Goal: Use online tool/utility: Utilize a website feature to perform a specific function

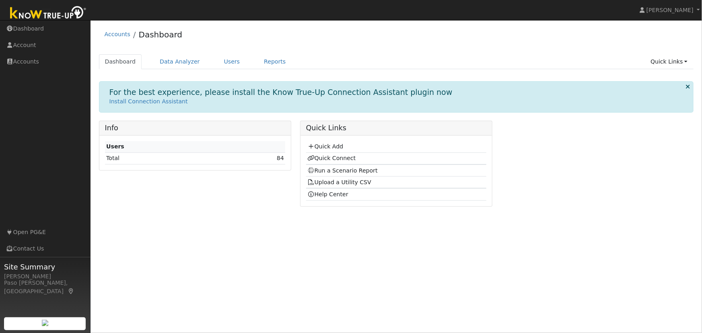
click at [284, 157] on td "84" at bounding box center [251, 158] width 70 height 12
click at [282, 158] on link "84" at bounding box center [280, 158] width 7 height 6
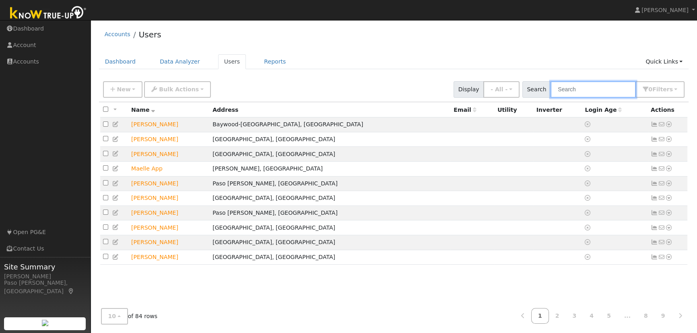
click at [589, 89] on input "text" at bounding box center [592, 89] width 85 height 16
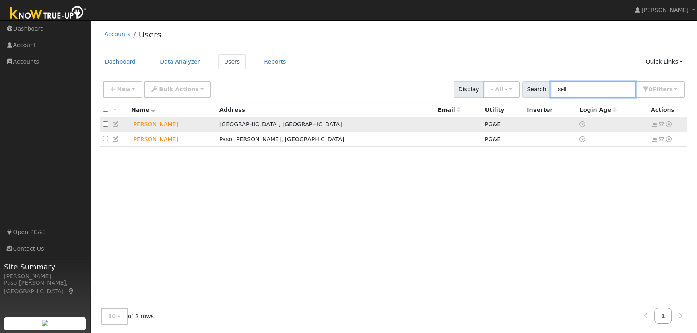
type input "sell"
click at [668, 125] on icon at bounding box center [668, 124] width 7 height 6
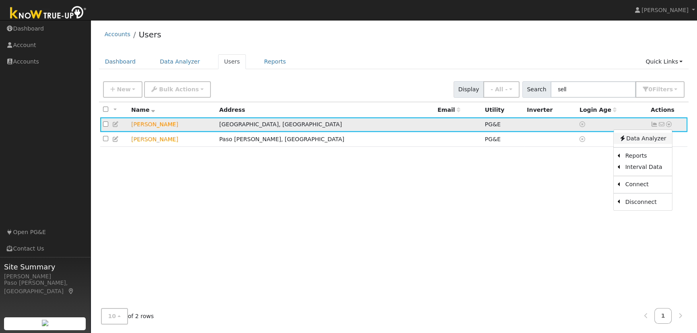
click at [655, 140] on link "Data Analyzer" at bounding box center [642, 138] width 58 height 11
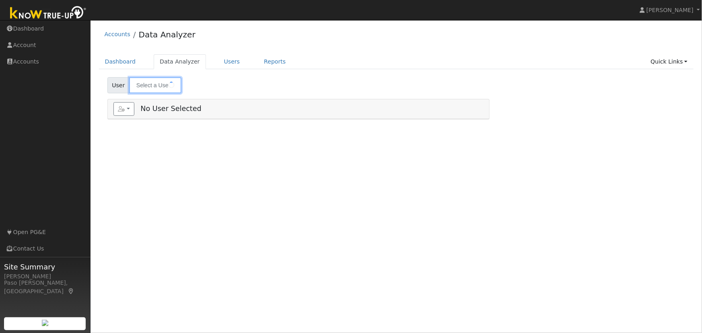
type input "[PERSON_NAME]"
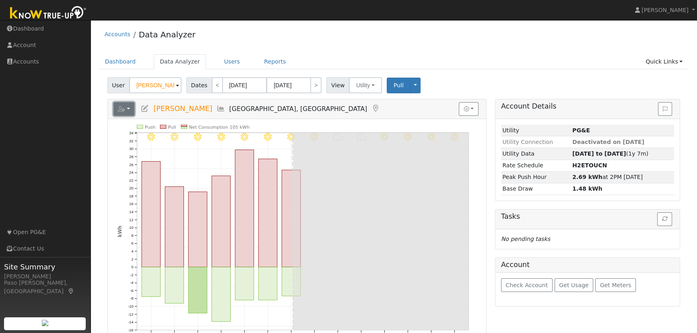
click at [127, 115] on button "button" at bounding box center [123, 109] width 21 height 14
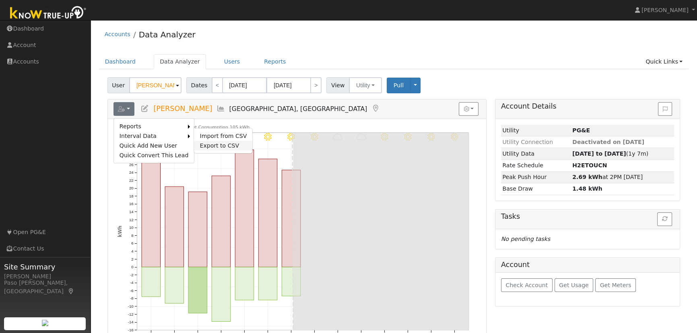
click at [205, 147] on link "Export to CSV" at bounding box center [223, 146] width 58 height 10
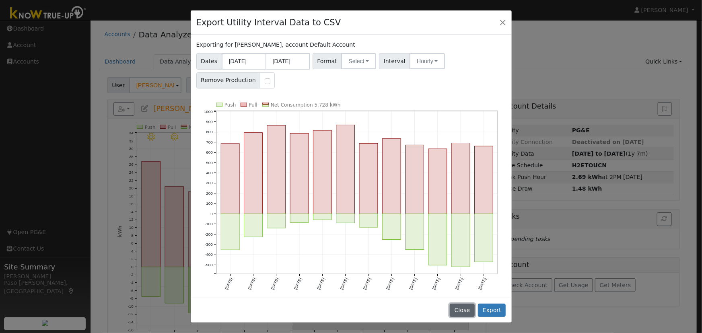
click at [462, 309] on button "Close" at bounding box center [462, 311] width 25 height 14
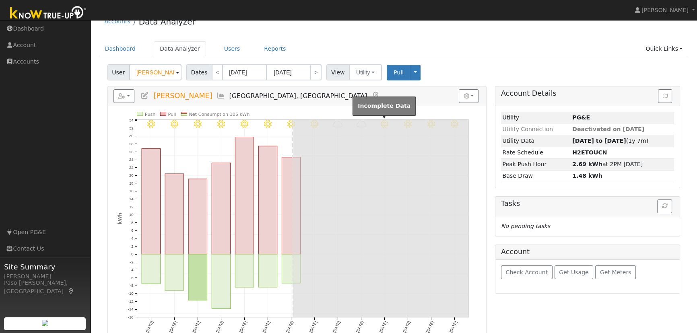
scroll to position [26, 0]
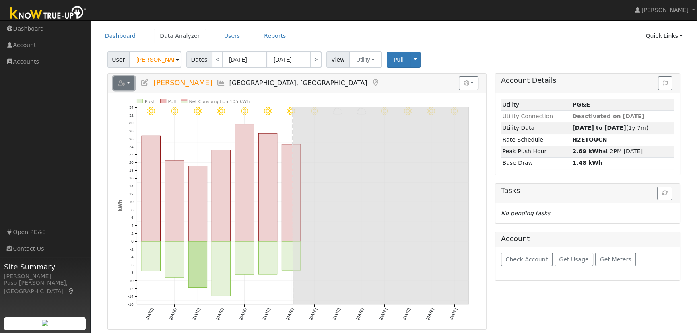
click at [129, 82] on button "button" at bounding box center [123, 83] width 21 height 14
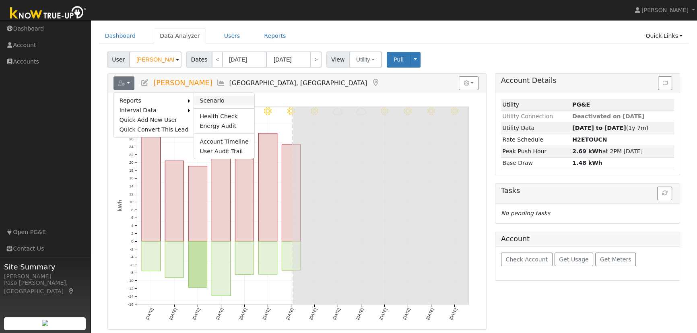
click at [194, 100] on link "Scenario" at bounding box center [224, 101] width 60 height 10
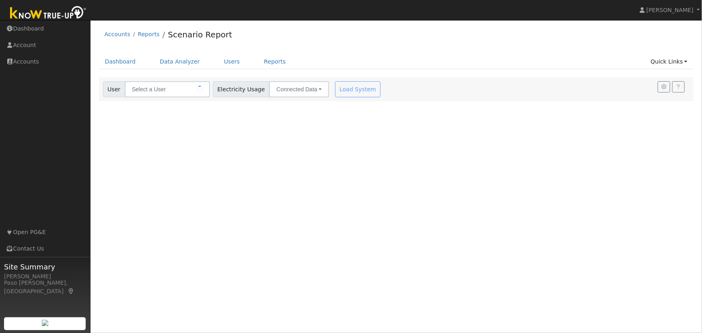
type input "[PERSON_NAME]"
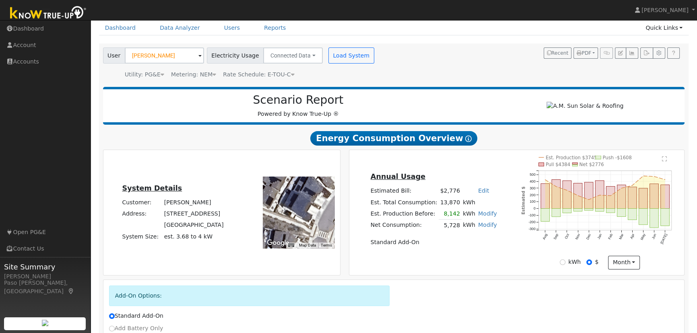
scroll to position [44, 0]
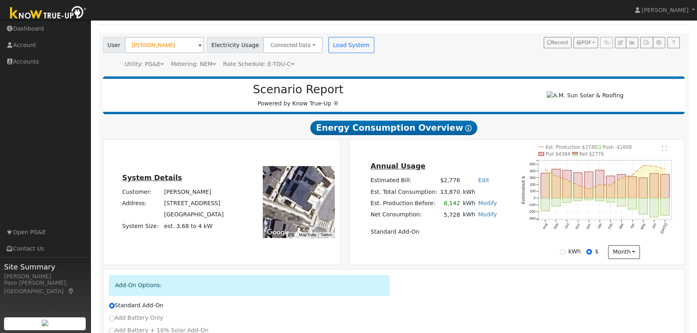
click at [479, 182] on link "Edit" at bounding box center [483, 180] width 11 height 6
click at [434, 199] on input "13" at bounding box center [434, 195] width 28 height 16
type input "1391"
click at [434, 166] on h5 "Annual Usage" at bounding box center [433, 166] width 126 height 8
click at [478, 183] on link "Edit" at bounding box center [483, 180] width 11 height 6
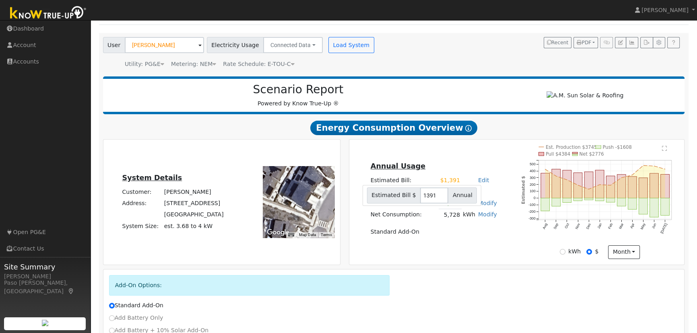
click at [467, 259] on div "Annual Usage Estimated Bill: $1,391 Edit Estimated Bill $ 1391 Annual Est. Tota…" at bounding box center [516, 202] width 332 height 114
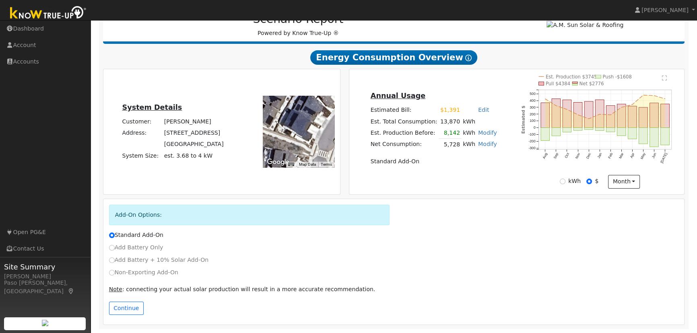
scroll to position [117, 0]
click at [467, 259] on div "Add Battery + 10% Solar Add-On" at bounding box center [394, 260] width 578 height 8
click at [565, 183] on input "kWh" at bounding box center [562, 182] width 6 height 6
radio input "true"
radio input "false"
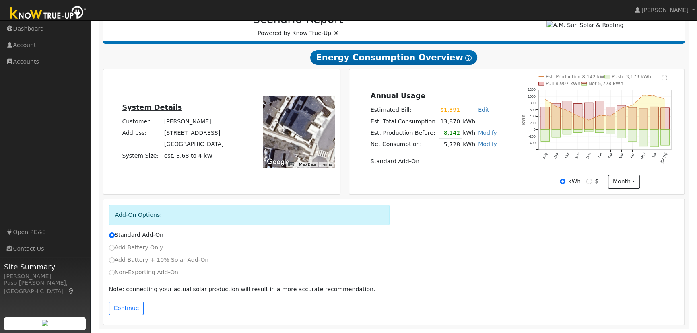
click at [483, 142] on link "Modify" at bounding box center [487, 144] width 19 height 6
click at [451, 193] on link "Add Electric Vehicle" at bounding box center [440, 191] width 98 height 11
type input "230"
click at [481, 166] on button "Save" at bounding box center [492, 167] width 23 height 14
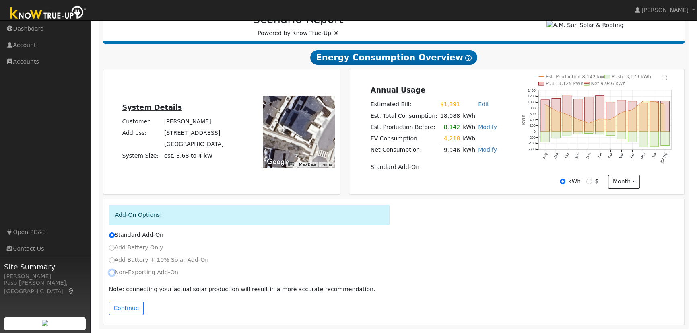
click at [112, 273] on input "Non-Exporting Add-On" at bounding box center [112, 273] width 6 height 6
radio input "true"
radio input "false"
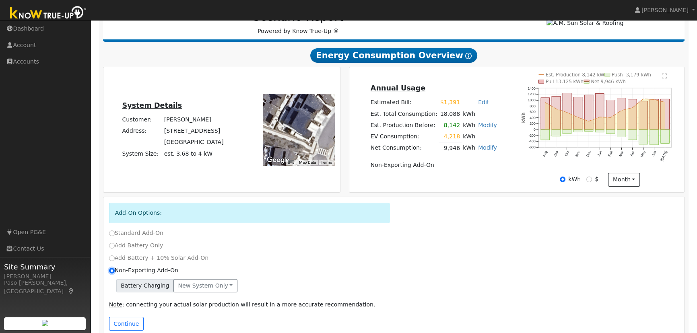
scroll to position [134, 0]
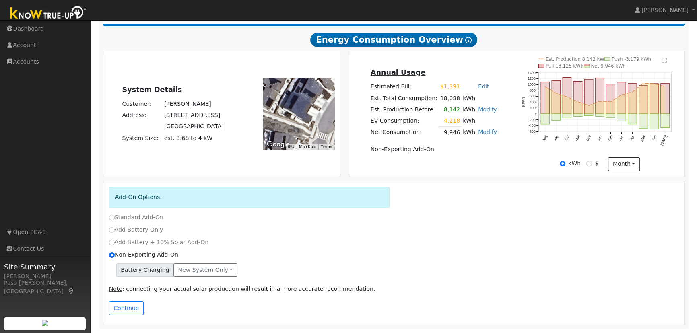
click at [121, 262] on div "Non-Exporting Add-On" at bounding box center [394, 257] width 578 height 12
click at [129, 271] on span "Battery Charging" at bounding box center [145, 270] width 58 height 14
click at [176, 272] on button "New system only" at bounding box center [205, 270] width 64 height 14
click at [183, 298] on link "Both systems" at bounding box center [204, 297] width 60 height 11
click at [134, 307] on button "Continue" at bounding box center [126, 308] width 35 height 14
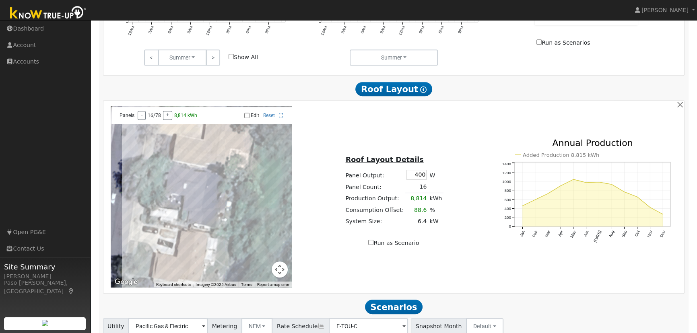
scroll to position [579, 0]
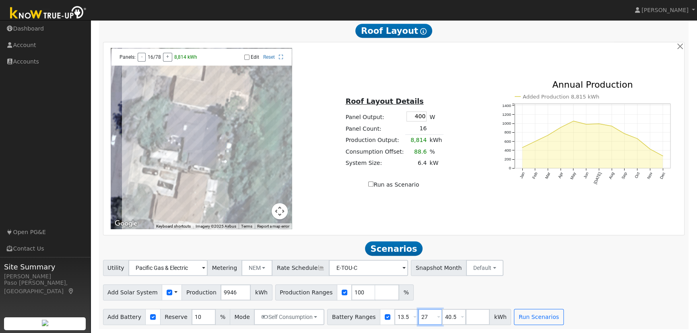
click at [418, 317] on input "27" at bounding box center [430, 317] width 24 height 16
type input "0"
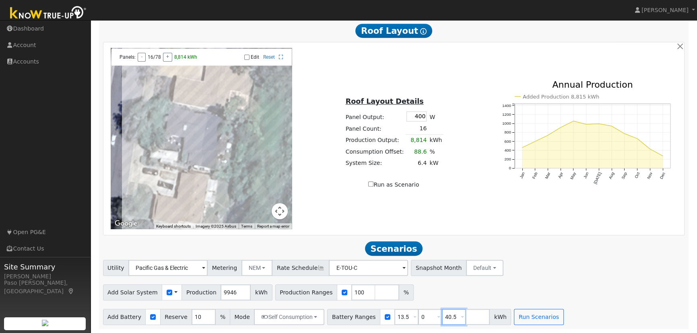
type input "13.5"
click at [442, 317] on input "40.5" at bounding box center [454, 317] width 24 height 16
type input "0"
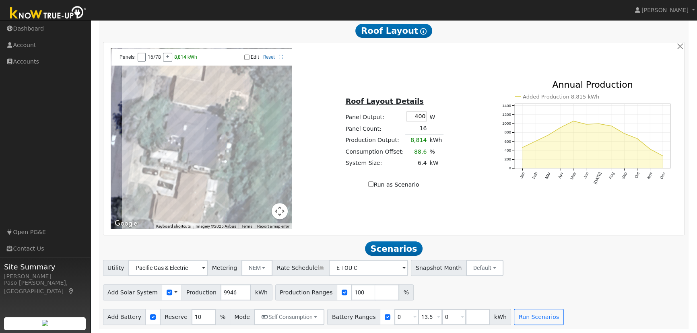
type input "0"
type input "13.5"
click at [491, 294] on div "Add Solar System Use CSV Data Production 9946 kWh Production Ranges 100 %" at bounding box center [393, 291] width 584 height 19
click at [527, 314] on button "Run Scenarios" at bounding box center [538, 317] width 49 height 16
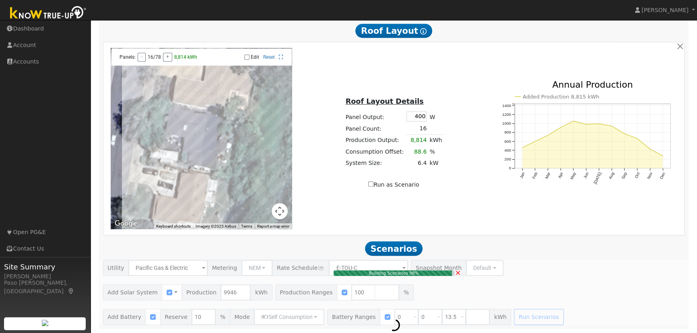
type input "6.6"
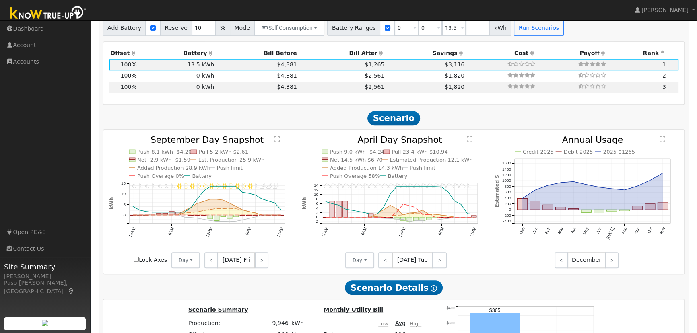
scroll to position [872, 0]
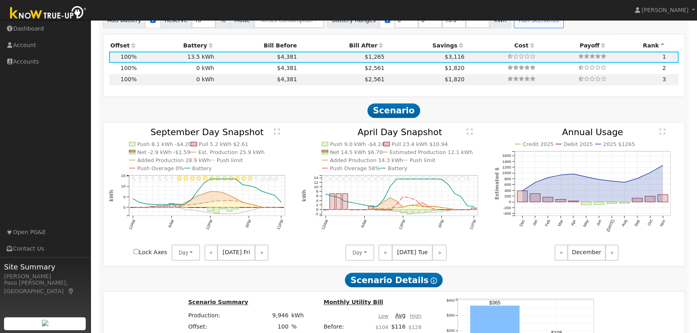
click at [327, 190] on icon "11PM - undefined 10PM - MostlyClear 9PM - MostlyCloudy 8PM - MostlyCloudy 7PM -…" at bounding box center [394, 196] width 184 height 136
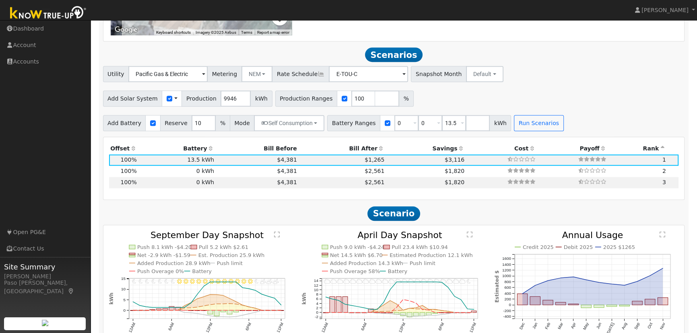
scroll to position [771, 0]
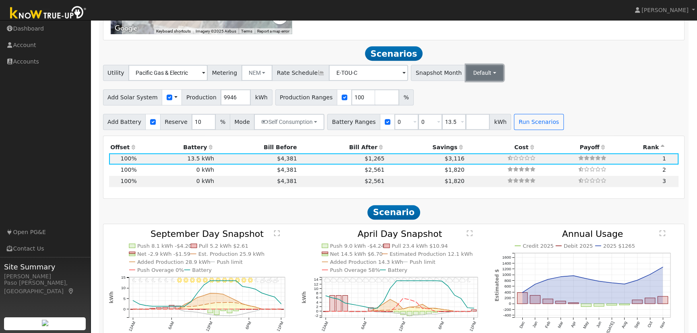
click at [476, 76] on button "Default" at bounding box center [484, 73] width 37 height 16
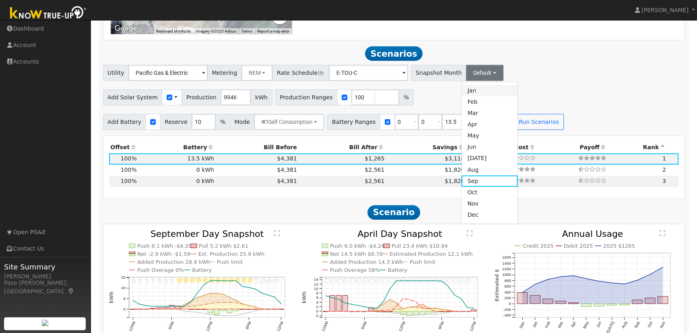
click at [461, 95] on link "Jan" at bounding box center [489, 90] width 56 height 11
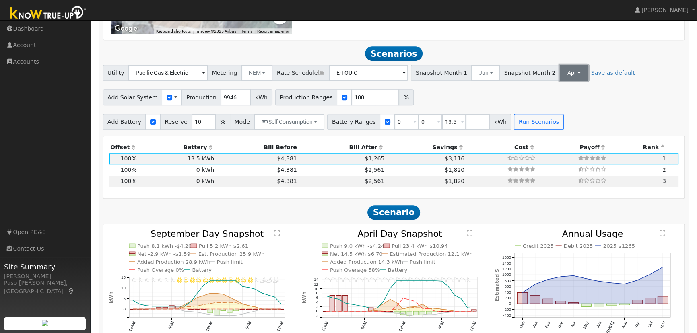
click at [559, 77] on button "Apr" at bounding box center [573, 73] width 29 height 16
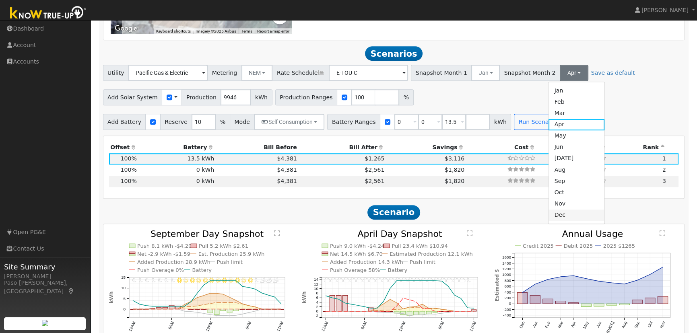
click at [548, 220] on link "Dec" at bounding box center [576, 215] width 56 height 11
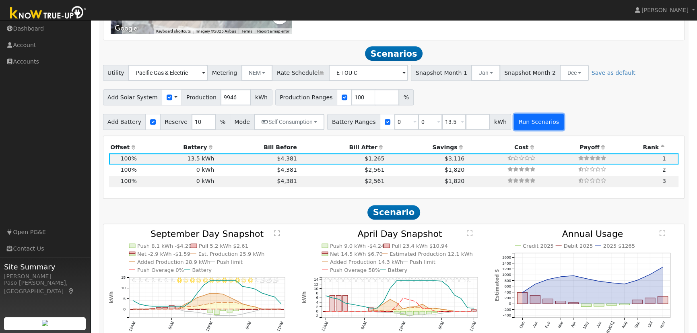
click at [514, 127] on button "Run Scenarios" at bounding box center [538, 122] width 49 height 16
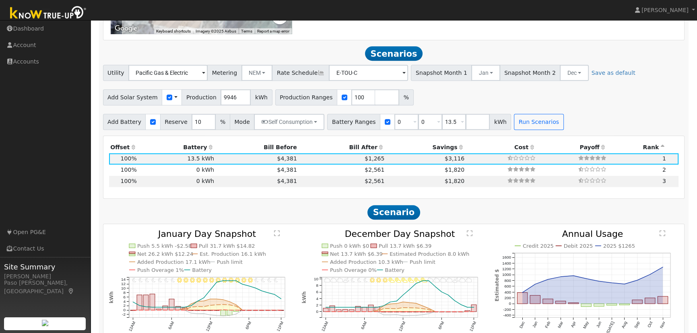
scroll to position [795, 0]
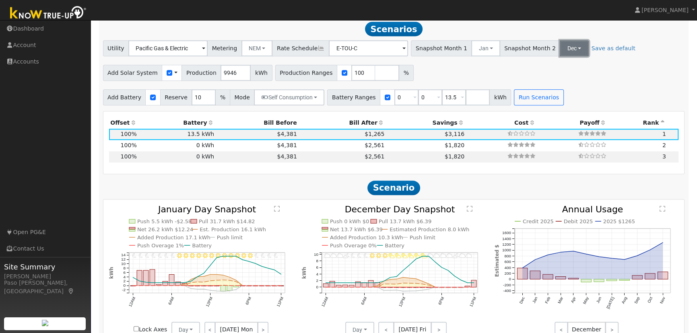
click at [559, 49] on button "Dec" at bounding box center [573, 48] width 29 height 16
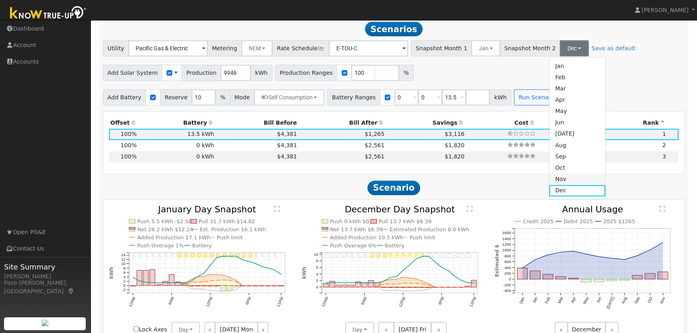
click at [551, 183] on link "Nov" at bounding box center [577, 179] width 56 height 11
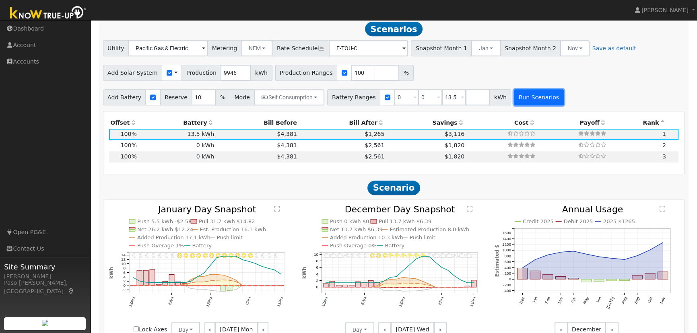
click at [537, 104] on button "Run Scenarios" at bounding box center [538, 97] width 49 height 16
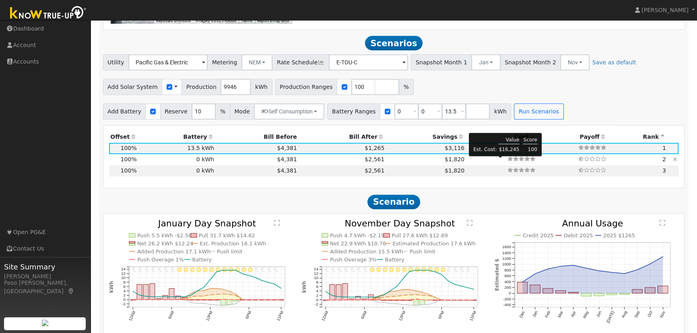
scroll to position [780, 0]
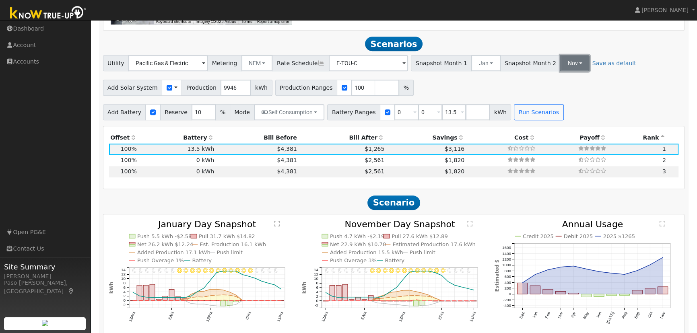
click at [560, 71] on button "Nov" at bounding box center [574, 63] width 29 height 16
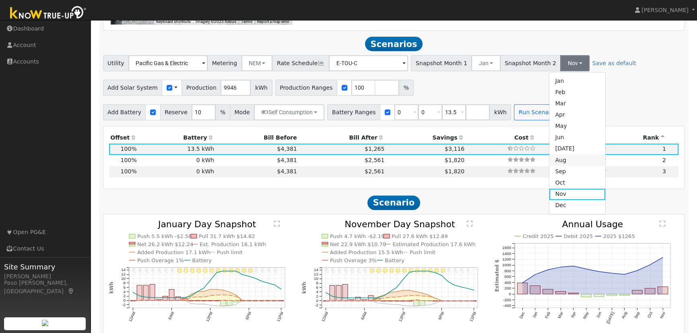
click at [555, 165] on link "Aug" at bounding box center [577, 159] width 56 height 11
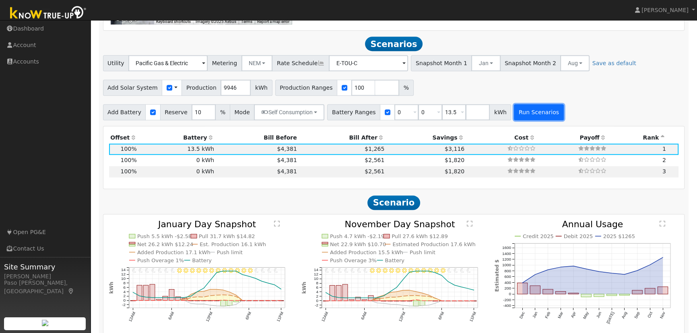
click at [514, 120] on button "Run Scenarios" at bounding box center [538, 112] width 49 height 16
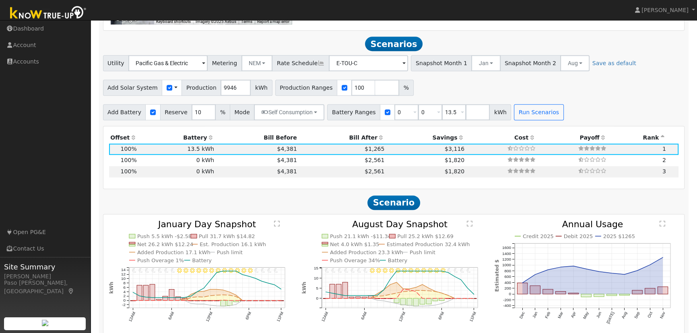
scroll to position [795, 0]
